Goal: Register for event/course

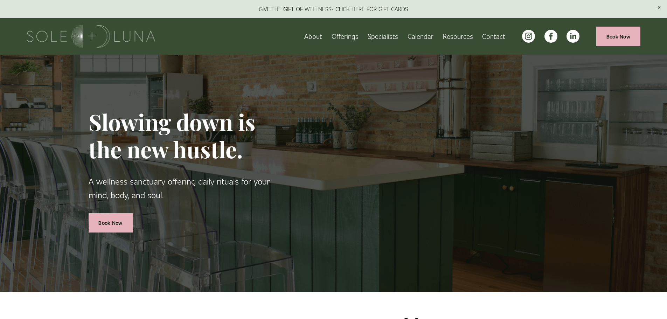
click at [0, 0] on span "Rituals" at bounding box center [0, 0] width 0 height 0
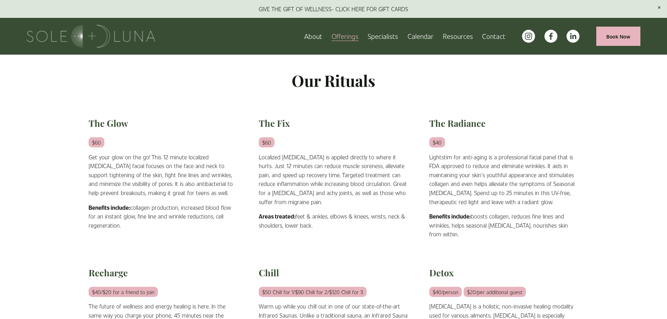
scroll to position [35, 0]
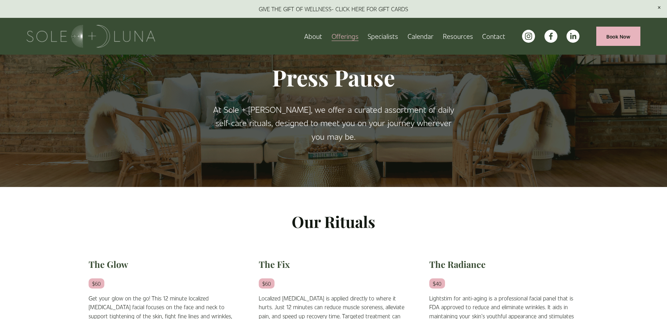
click at [0, 0] on span "Charm School!" at bounding box center [0, 0] width 0 height 0
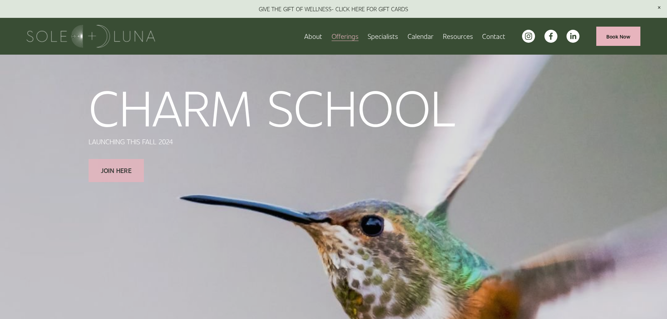
click at [121, 169] on link "JOIN HERE" at bounding box center [117, 170] width 56 height 23
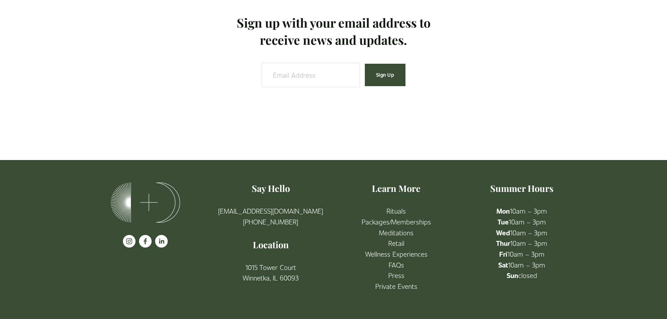
scroll to position [739, 0]
click at [300, 209] on link "[EMAIL_ADDRESS][DOMAIN_NAME]" at bounding box center [270, 210] width 105 height 11
click at [128, 108] on div "Sign up with your email address to receive news and updates. Email Address Sign…" at bounding box center [334, 55] width 544 height 170
